Goal: Find specific page/section: Find specific page/section

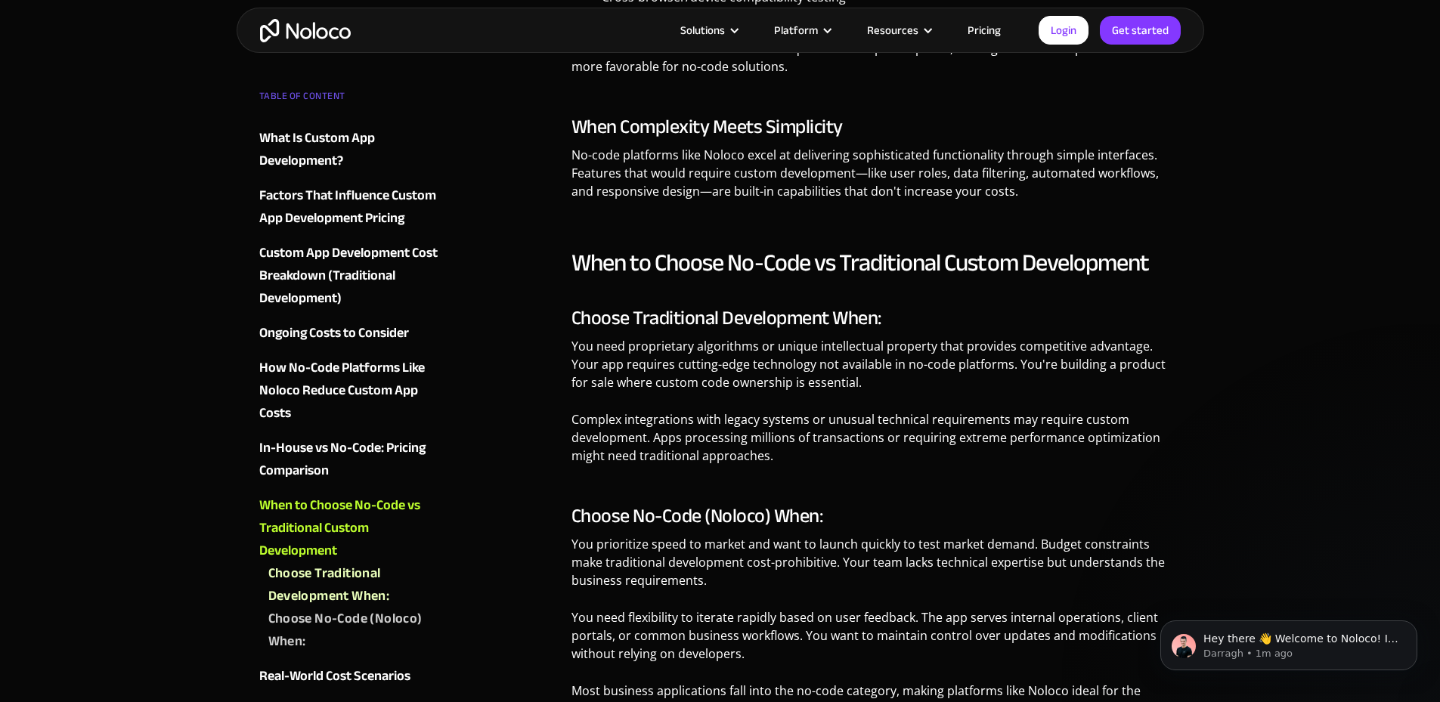
scroll to position [4766, 0]
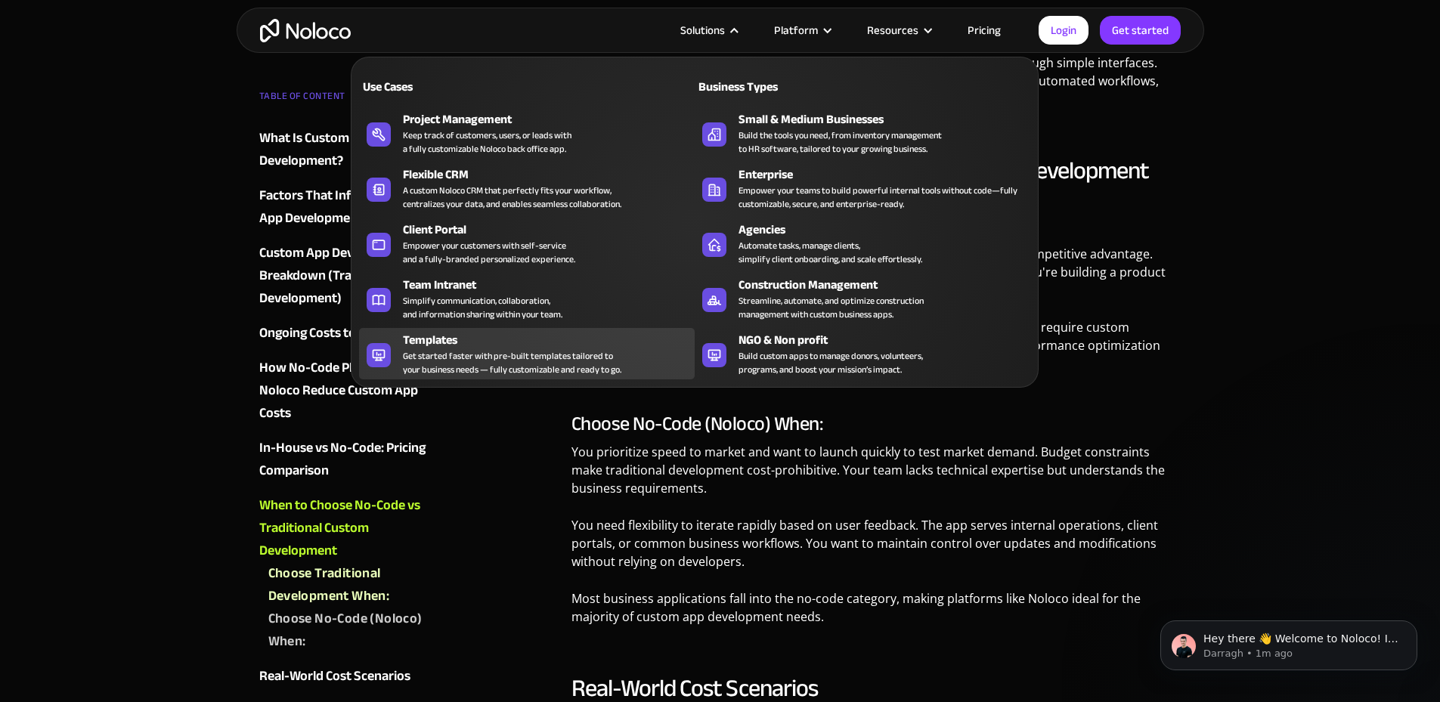
click at [516, 376] on div "Get started faster with pre-built templates tailored to your business needs — f…" at bounding box center [512, 362] width 218 height 27
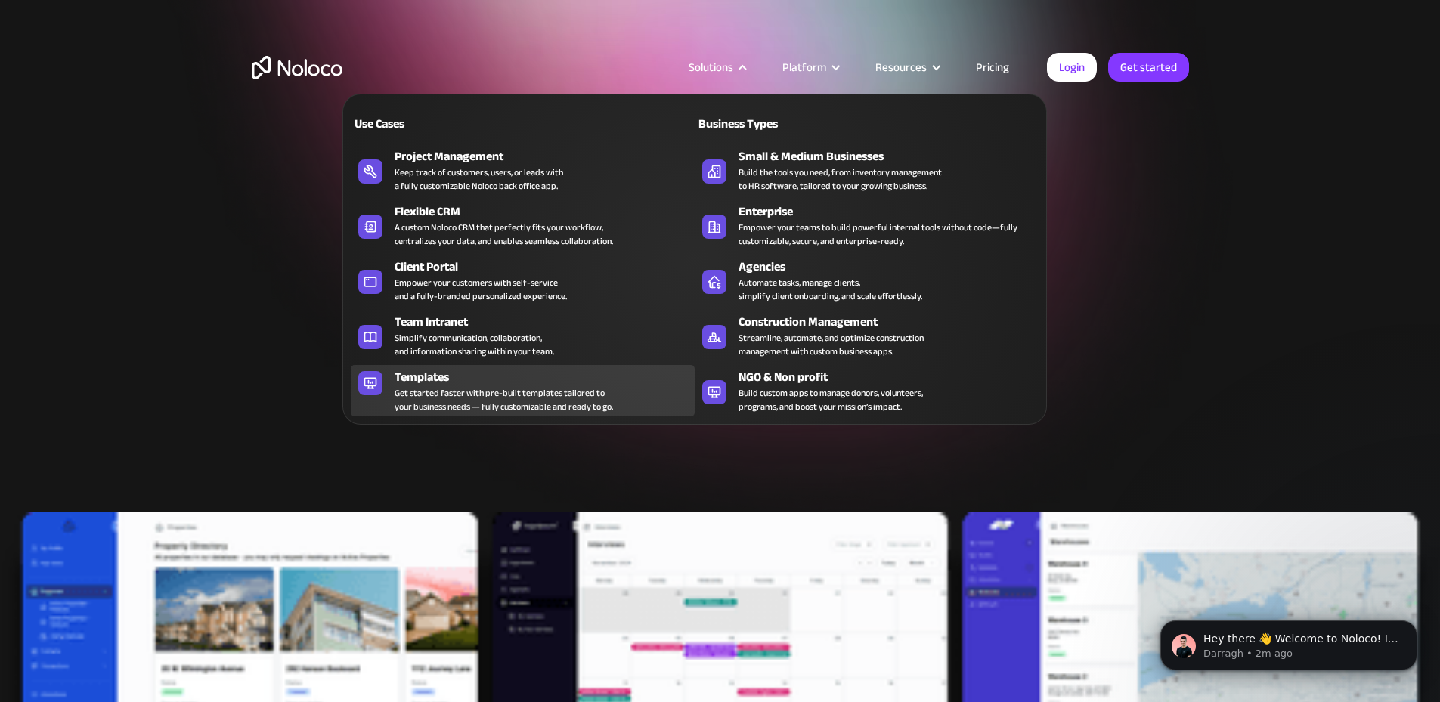
click at [553, 410] on div "Get started faster with pre-built templates tailored to your business needs — f…" at bounding box center [504, 399] width 218 height 27
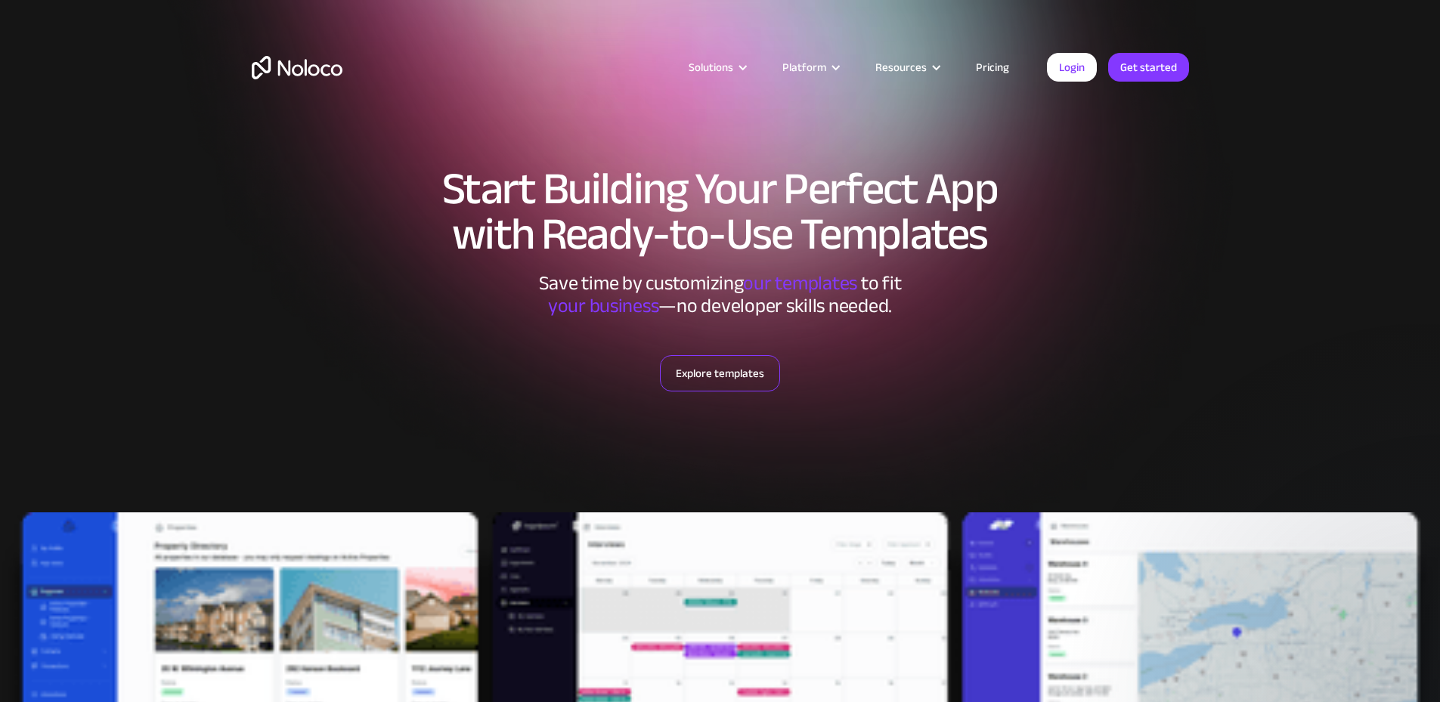
click at [732, 381] on link "Explore templates" at bounding box center [720, 373] width 120 height 36
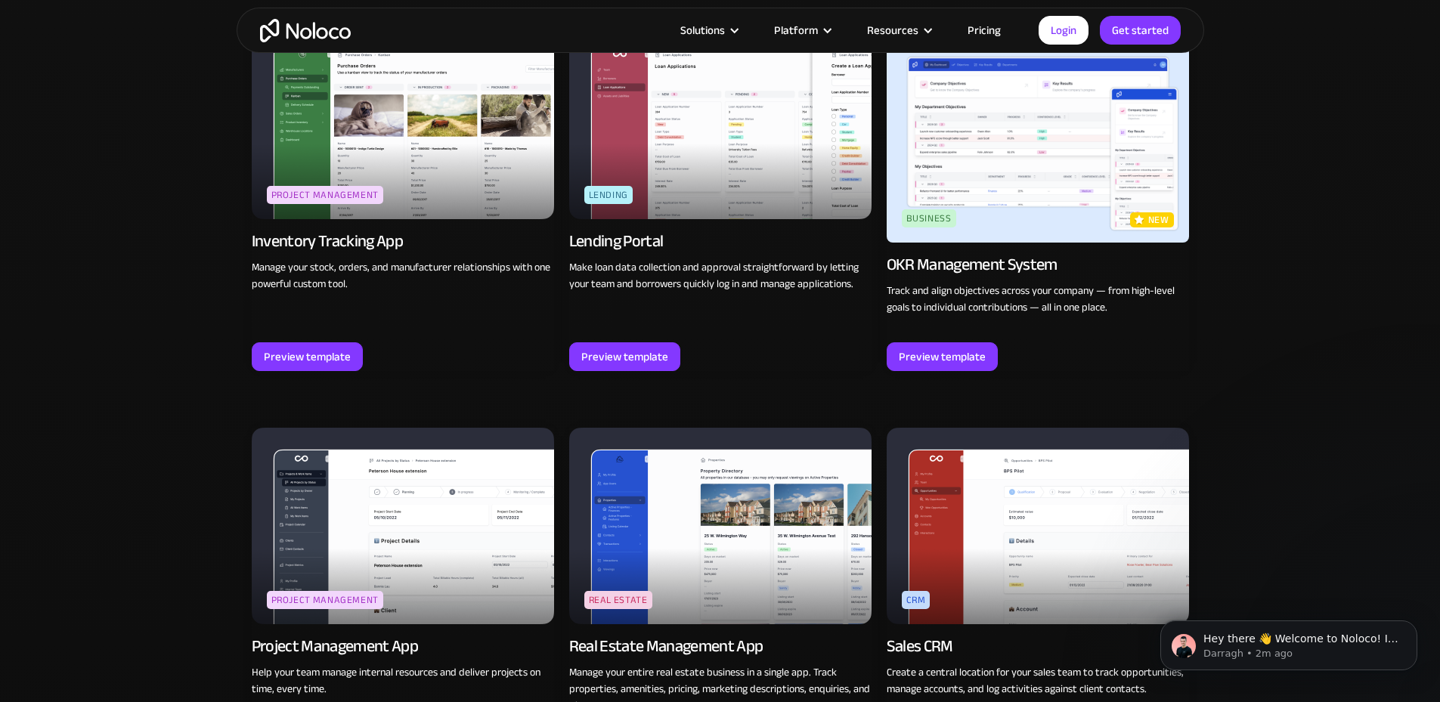
scroll to position [2485, 0]
